Goal: Task Accomplishment & Management: Manage account settings

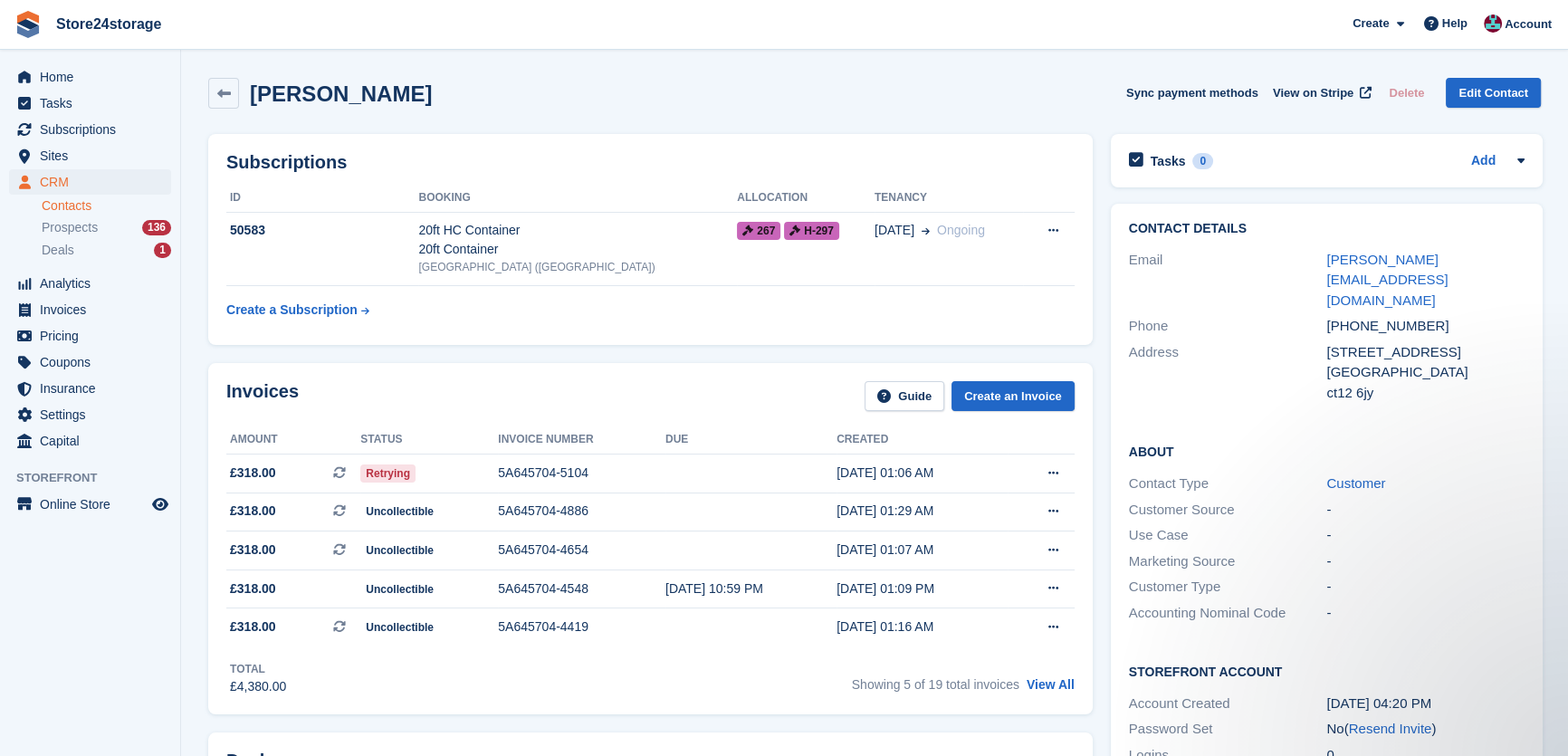
click at [1433, 316] on div "[PHONE_NUMBER]" at bounding box center [1425, 326] width 198 height 21
drag, startPoint x: 1432, startPoint y: 281, endPoint x: 1328, endPoint y: 288, distance: 104.2
click at [1328, 316] on div "[PHONE_NUMBER]" at bounding box center [1425, 326] width 198 height 21
copy div "[PHONE_NUMBER]"
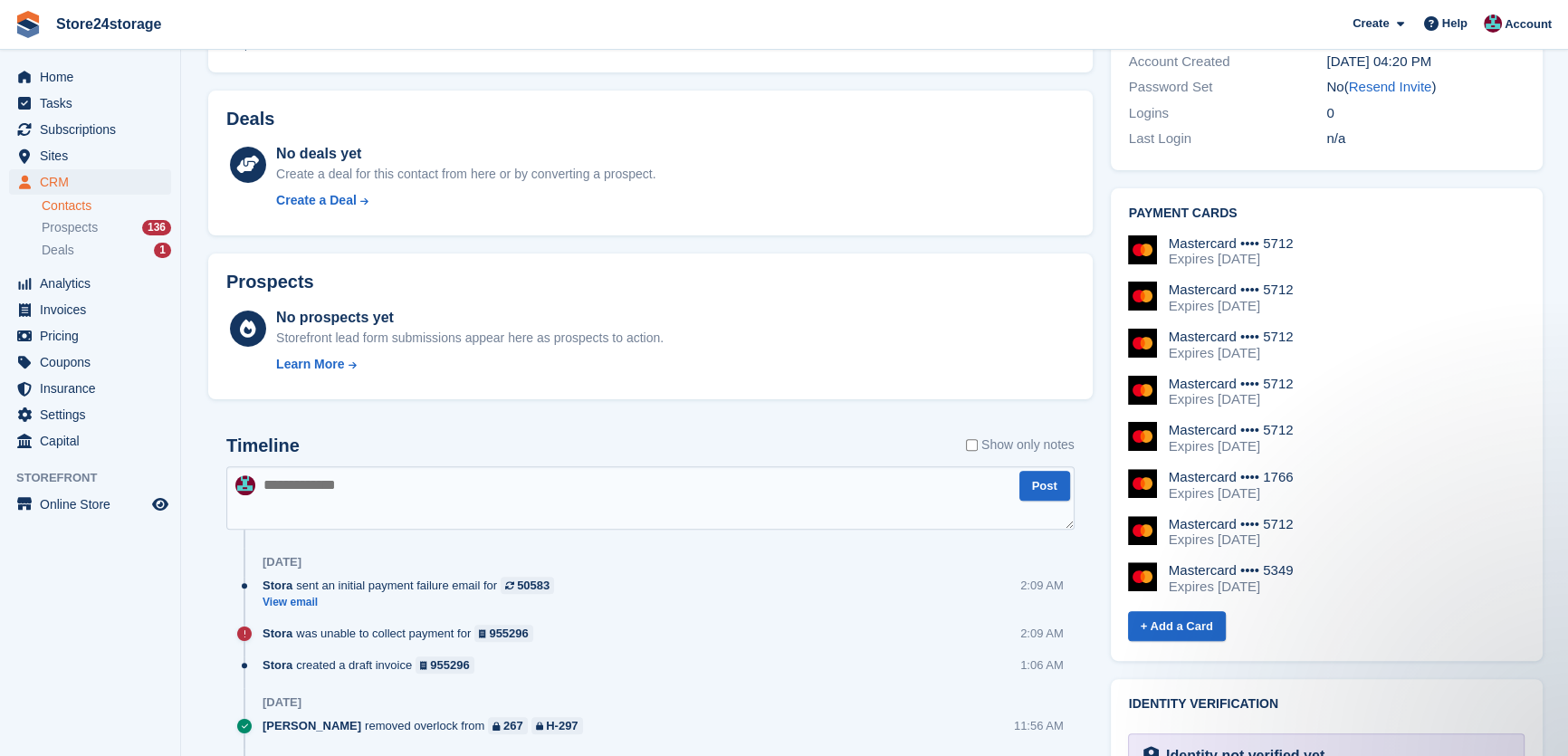
scroll to position [658, 0]
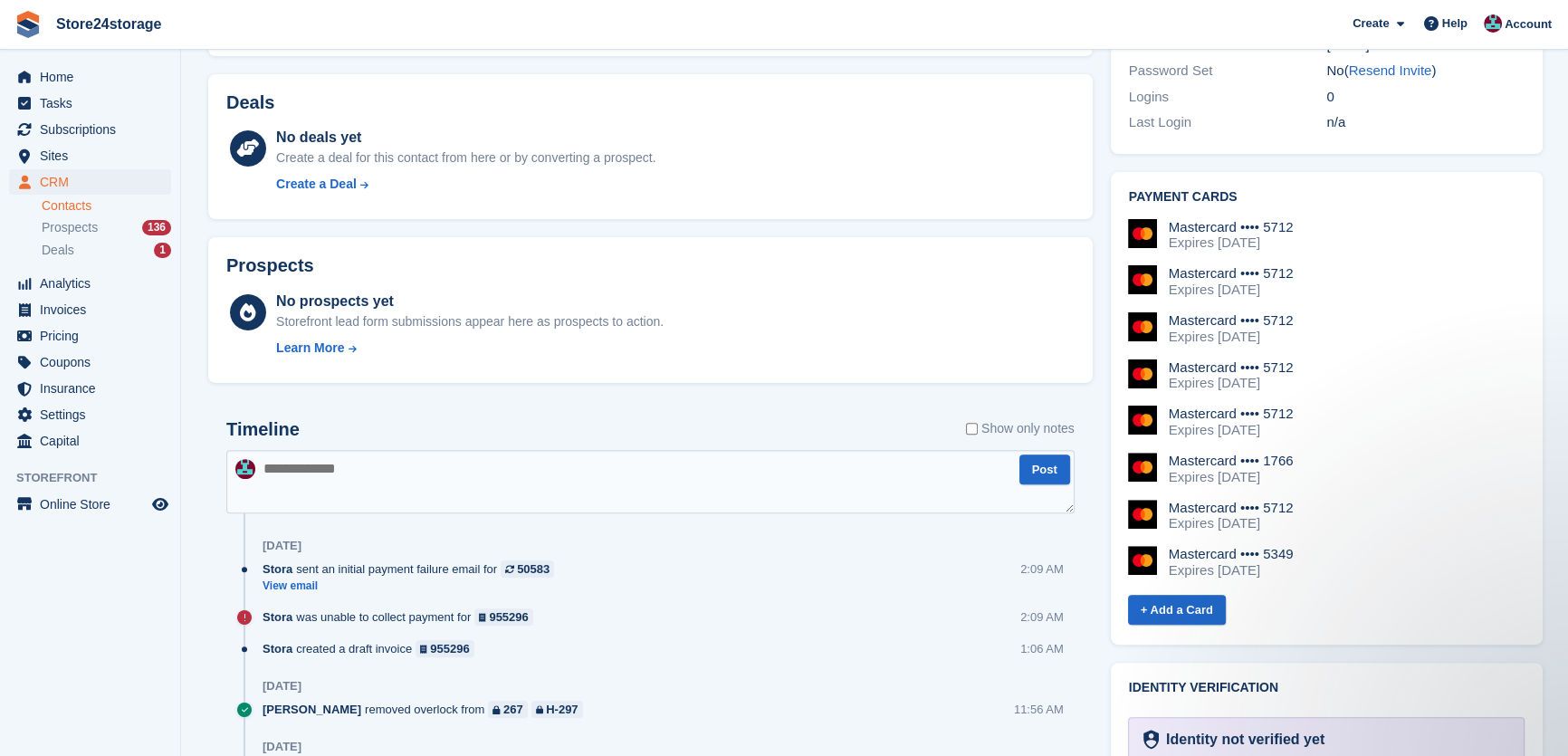
click at [426, 475] on textarea at bounding box center [651, 481] width 848 height 64
type textarea "**********"
